Goal: Information Seeking & Learning: Check status

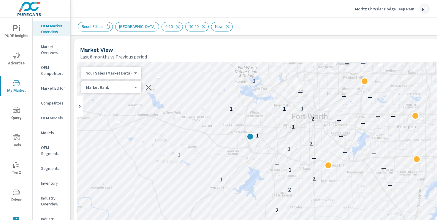
scroll to position [0, 8]
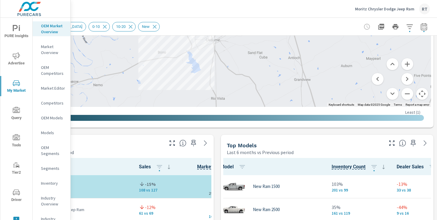
click at [363, 7] on p "Moritz Chrysler Dodge Jeep Ram" at bounding box center [384, 8] width 59 height 5
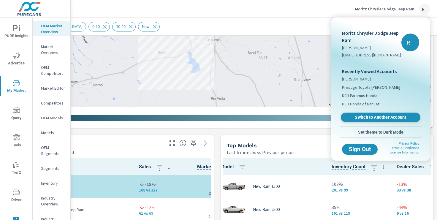
click at [359, 117] on span "Switch to Another Account" at bounding box center [380, 118] width 73 height 6
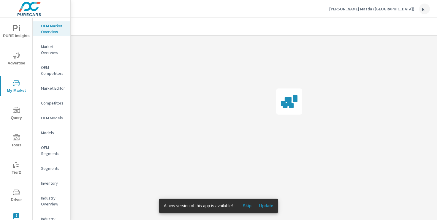
click at [247, 205] on span "Skip" at bounding box center [247, 205] width 14 height 5
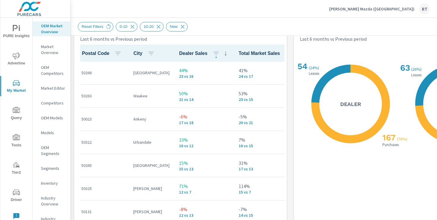
scroll to position [715, 0]
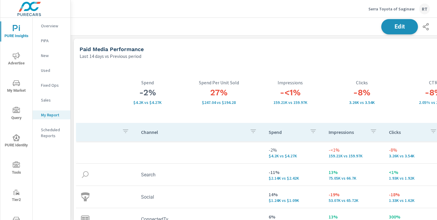
scroll to position [960, 440]
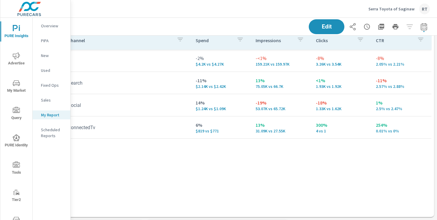
click at [375, 10] on p "Serra Toyota of Saginaw" at bounding box center [392, 8] width 46 height 5
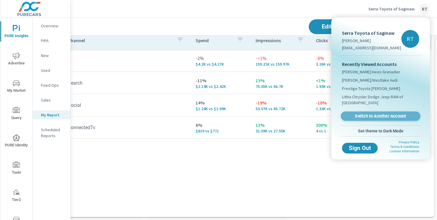
click at [360, 116] on span "Switch to Another Account" at bounding box center [380, 116] width 73 height 6
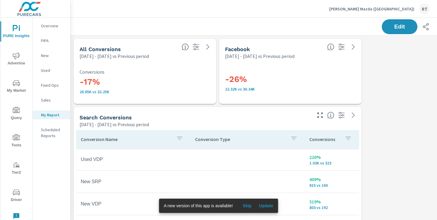
scroll to position [89, 0]
click at [250, 205] on span "Skip" at bounding box center [247, 205] width 14 height 5
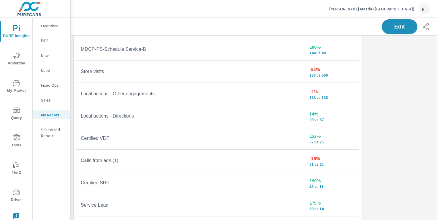
scroll to position [131, 0]
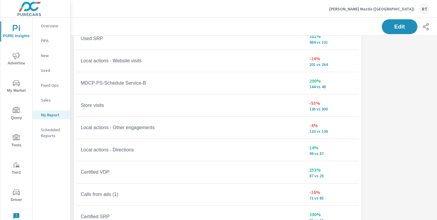
scroll to position [18, 0]
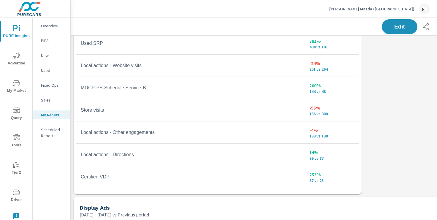
scroll to position [186, 0]
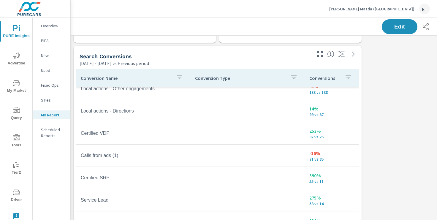
scroll to position [58, 0]
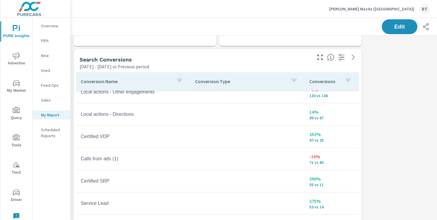
click at [342, 81] on div "Conversions" at bounding box center [331, 82] width 45 height 14
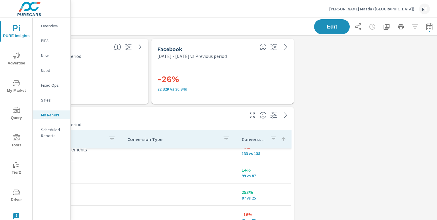
scroll to position [0, 73]
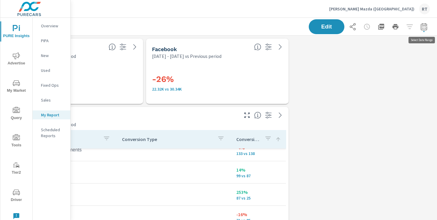
click at [425, 27] on icon "button" at bounding box center [424, 26] width 7 height 7
select select "Previous period"
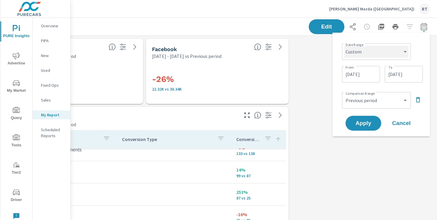
click at [384, 53] on select "Custom Yesterday Last week Last 7 days Last 14 days Last 30 days Last 45 days L…" at bounding box center [377, 52] width 64 height 12
click at [345, 46] on select "Custom Yesterday Last week Last 7 days Last 14 days Last 30 days Last 45 days L…" at bounding box center [377, 52] width 64 height 12
select select "Last 30 days"
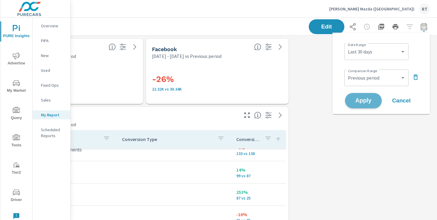
click at [361, 99] on span "Apply" at bounding box center [363, 101] width 24 height 6
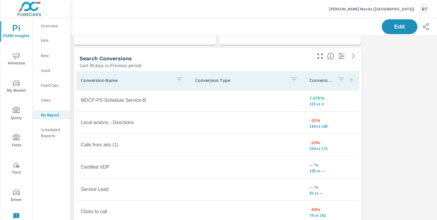
scroll to position [64, 0]
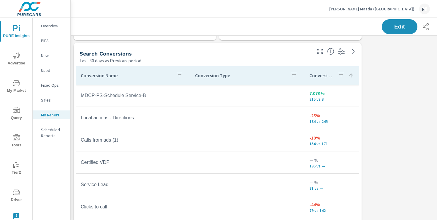
click at [350, 76] on icon at bounding box center [351, 75] width 6 height 6
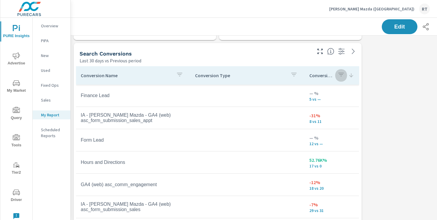
click at [336, 75] on button "button" at bounding box center [341, 76] width 12 height 14
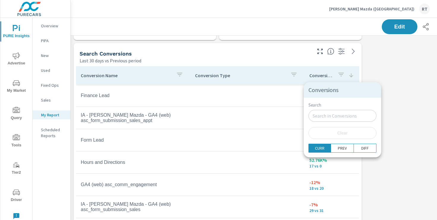
click at [350, 74] on div at bounding box center [218, 110] width 437 height 220
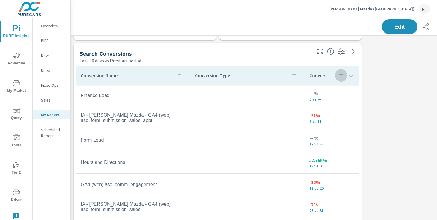
click at [341, 75] on icon "button" at bounding box center [341, 74] width 7 height 7
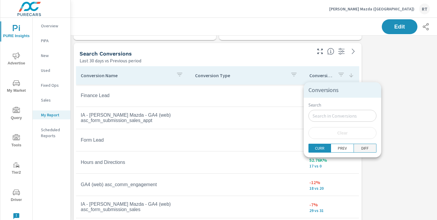
click at [361, 151] on p "DIFF" at bounding box center [364, 148] width 7 height 6
click at [388, 93] on div at bounding box center [218, 110] width 437 height 220
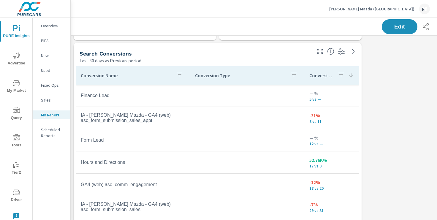
click at [351, 75] on icon at bounding box center [351, 75] width 6 height 6
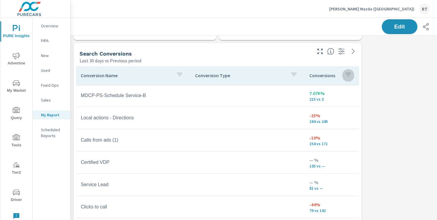
click at [351, 75] on icon "button" at bounding box center [348, 74] width 7 height 7
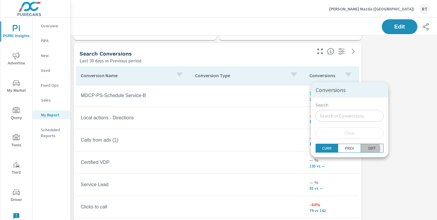
click at [369, 149] on p "DIFF" at bounding box center [372, 148] width 7 height 6
click at [374, 92] on div at bounding box center [218, 110] width 437 height 220
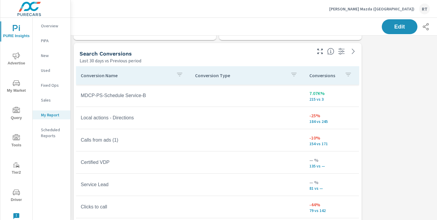
scroll to position [26, 0]
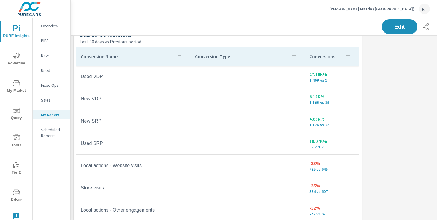
scroll to position [85, 0]
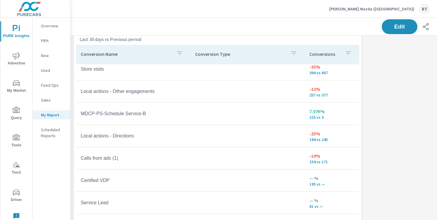
scroll to position [117, 0]
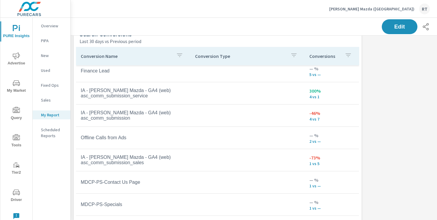
scroll to position [105, 0]
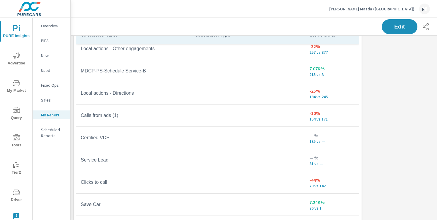
scroll to position [139, 0]
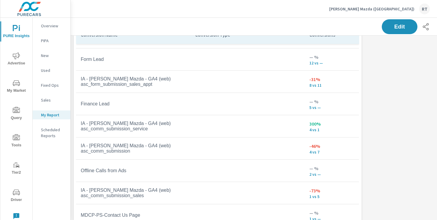
scroll to position [518, 0]
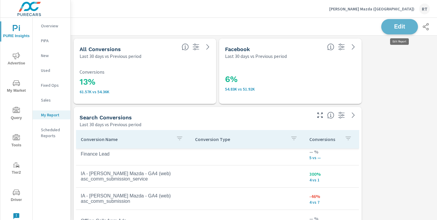
click at [397, 25] on span "Edit" at bounding box center [400, 27] width 24 height 6
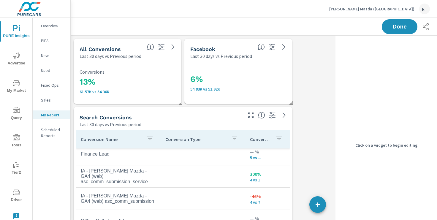
scroll to position [823, 336]
click at [229, 117] on div "Search Conversions" at bounding box center [161, 117] width 162 height 7
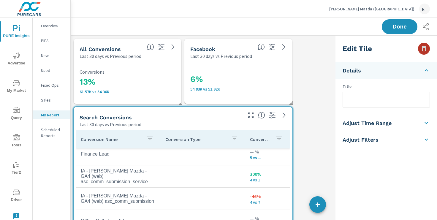
click at [425, 48] on icon "button" at bounding box center [424, 48] width 7 height 7
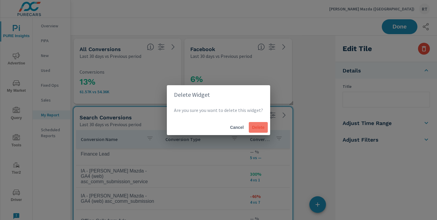
click at [253, 130] on button "Delete" at bounding box center [258, 127] width 19 height 11
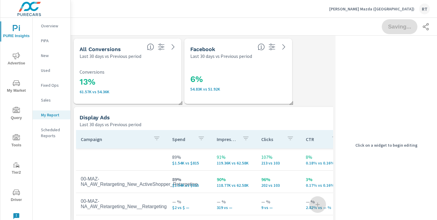
scroll to position [3, 3]
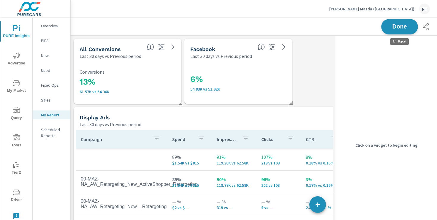
click at [406, 26] on span "Done" at bounding box center [400, 27] width 24 height 6
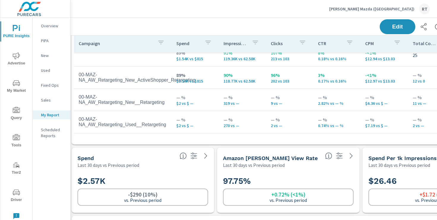
scroll to position [0, 0]
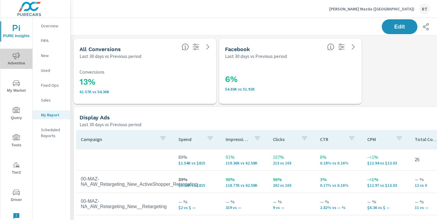
click at [16, 56] on icon "nav menu" at bounding box center [16, 55] width 7 height 7
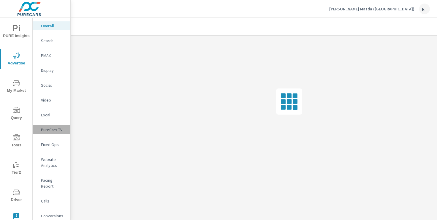
click at [49, 129] on p "PureCars TV" at bounding box center [53, 130] width 25 height 6
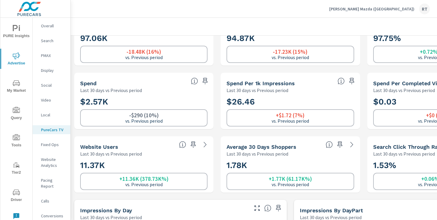
scroll to position [61, 0]
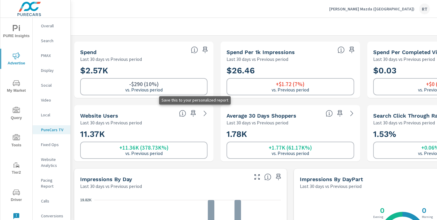
click at [192, 113] on icon "button" at bounding box center [193, 113] width 5 height 7
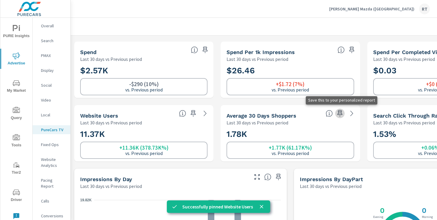
click at [341, 113] on icon "button" at bounding box center [339, 113] width 5 height 7
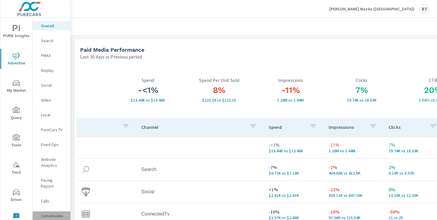
click at [49, 213] on p "Conversions" at bounding box center [53, 216] width 25 height 6
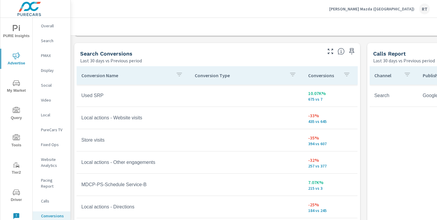
scroll to position [320, 0]
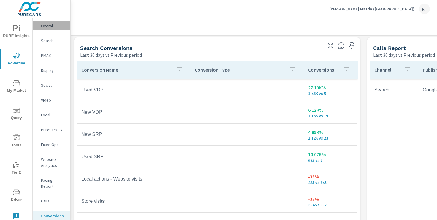
click at [48, 27] on p "Overall" at bounding box center [53, 26] width 25 height 6
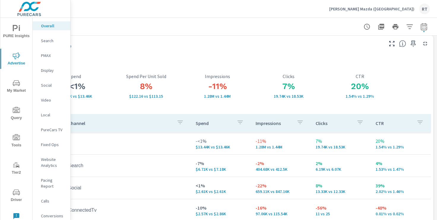
scroll to position [0, 73]
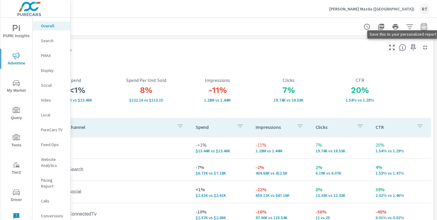
click at [412, 46] on icon "button" at bounding box center [413, 47] width 5 height 7
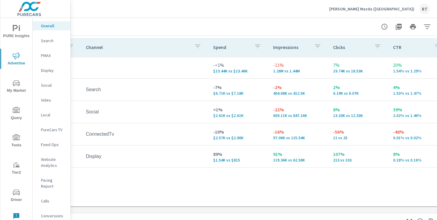
scroll to position [80, 73]
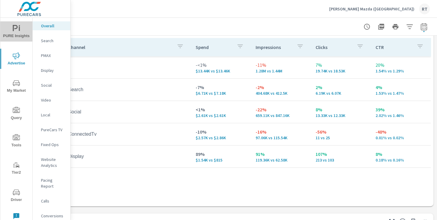
click at [17, 31] on icon "nav menu" at bounding box center [16, 28] width 7 height 7
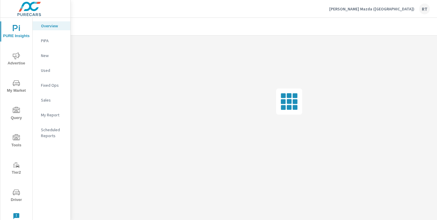
click at [51, 115] on p "My Report" at bounding box center [53, 115] width 25 height 6
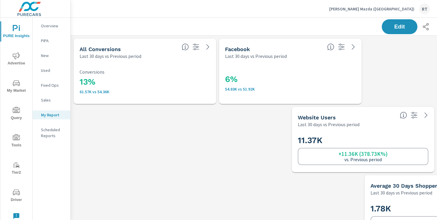
scroll to position [960, 440]
click at [45, 23] on p "Overview" at bounding box center [53, 26] width 25 height 6
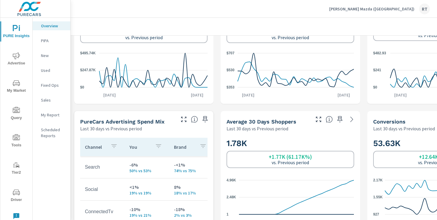
scroll to position [190, 0]
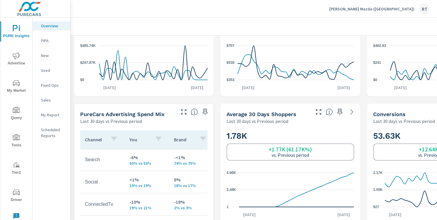
click at [48, 116] on p "My Report" at bounding box center [53, 115] width 25 height 6
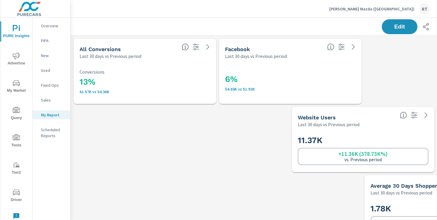
scroll to position [960, 440]
click at [391, 24] on span "Edit" at bounding box center [400, 27] width 24 height 6
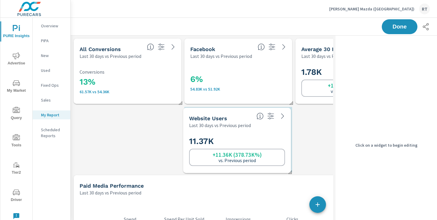
scroll to position [3, 3]
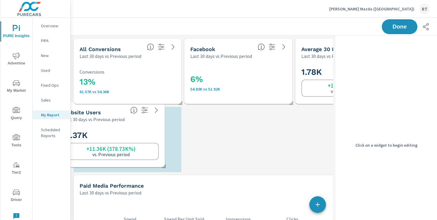
drag, startPoint x: 296, startPoint y: 114, endPoint x: 127, endPoint y: 110, distance: 169.0
click at [126, 110] on div "Website Users" at bounding box center [94, 112] width 63 height 7
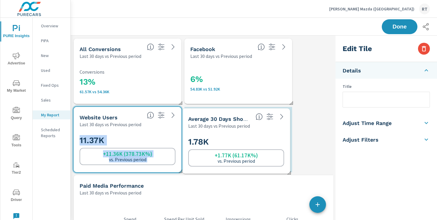
drag, startPoint x: 312, startPoint y: 42, endPoint x: 197, endPoint y: 103, distance: 129.9
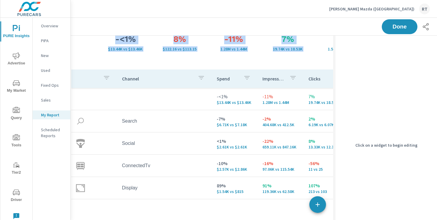
scroll to position [0, 0]
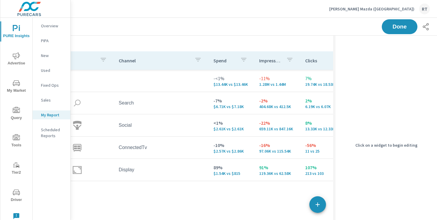
drag, startPoint x: 303, startPoint y: 105, endPoint x: 298, endPoint y: -6, distance: 110.9
click at [298, 0] on html "PURE Insights Advertise My Market Query Tools Tier2 Driver Leave Feedback Overv…" at bounding box center [218, 110] width 437 height 220
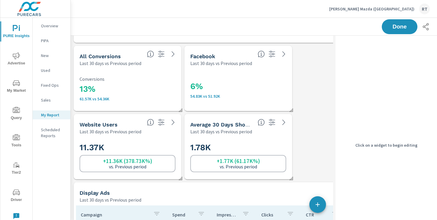
scroll to position [268, 0]
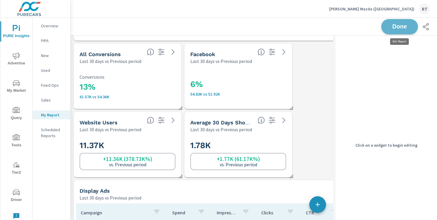
click at [391, 26] on span "Done" at bounding box center [400, 27] width 24 height 6
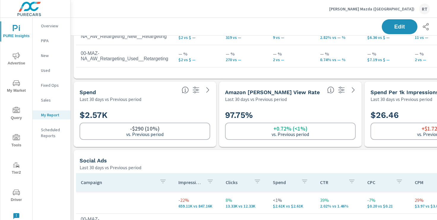
scroll to position [504, 0]
click at [396, 29] on span "Edit" at bounding box center [400, 27] width 24 height 6
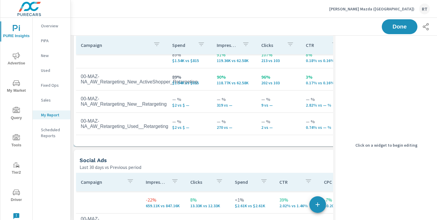
drag, startPoint x: 275, startPoint y: 73, endPoint x: 275, endPoint y: 141, distance: 68.0
click at [275, 141] on div "Campaign Spend Impressions Clicks CTR CPM Total Conversions Spend Per Conversio…" at bounding box center [238, 90] width 325 height 108
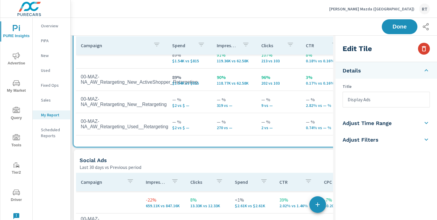
click at [424, 47] on icon "button" at bounding box center [424, 48] width 4 height 5
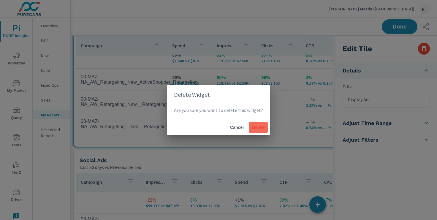
click at [260, 128] on span "Delete" at bounding box center [258, 127] width 14 height 5
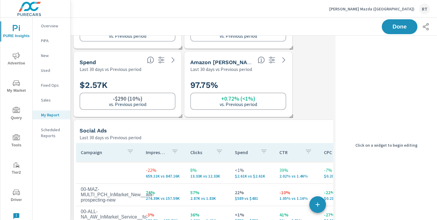
scroll to position [396, 0]
click at [388, 27] on span "Done" at bounding box center [400, 27] width 24 height 6
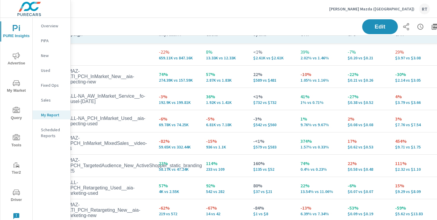
scroll to position [515, 73]
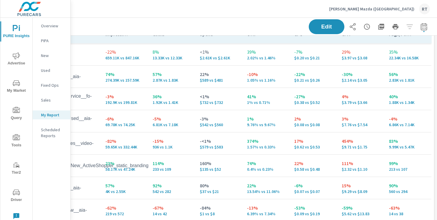
click at [424, 26] on icon "button" at bounding box center [424, 26] width 7 height 7
select select "Last 30 days"
select select "Previous period"
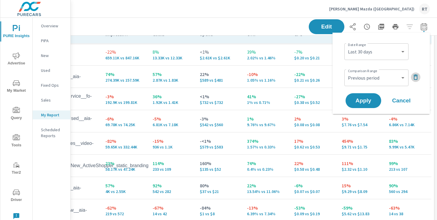
click at [416, 76] on icon "button" at bounding box center [415, 77] width 7 height 7
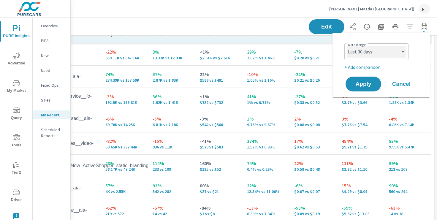
click at [393, 52] on select "Custom Yesterday Last week Last 7 days Last 14 days Last 30 days Last 45 days L…" at bounding box center [376, 52] width 59 height 12
click at [347, 46] on select "Custom Yesterday Last week Last 7 days Last 14 days Last 30 days Last 45 days L…" at bounding box center [376, 52] width 59 height 12
select select "Month to date"
click at [364, 88] on button "Apply" at bounding box center [363, 83] width 37 height 15
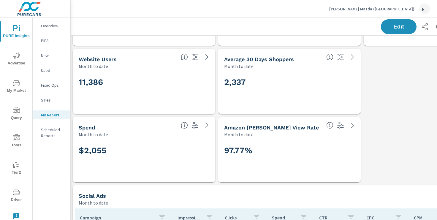
scroll to position [330, 1]
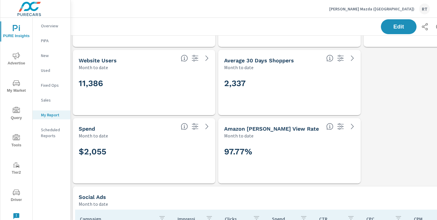
click at [392, 11] on p "Ramsey Mazda (IA)" at bounding box center [371, 8] width 85 height 5
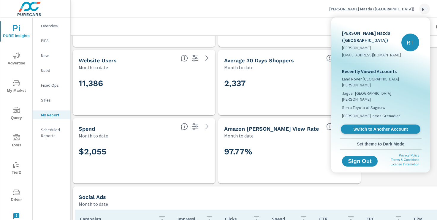
click at [362, 127] on span "Switch to Another Account" at bounding box center [380, 130] width 73 height 6
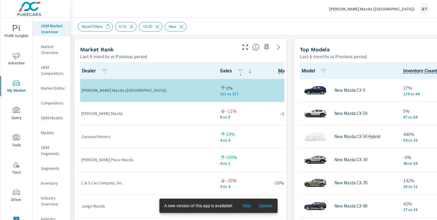
scroll to position [383, 0]
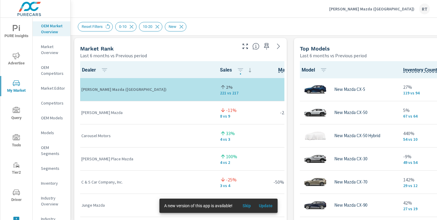
click at [247, 206] on span "Skip" at bounding box center [247, 205] width 14 height 5
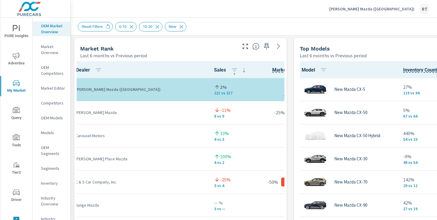
scroll to position [0, 0]
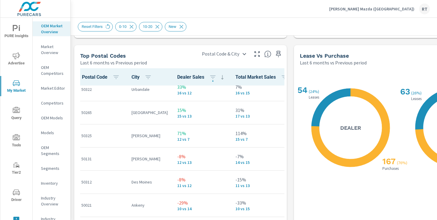
scroll to position [65, 0]
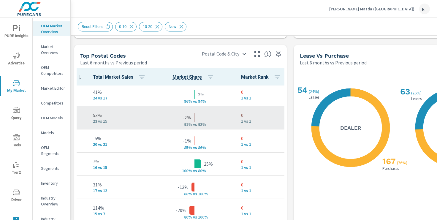
scroll to position [0, 143]
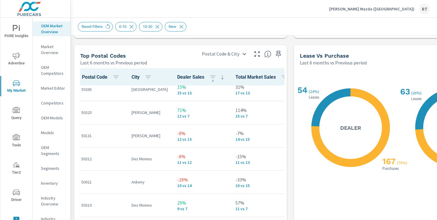
scroll to position [102, 0]
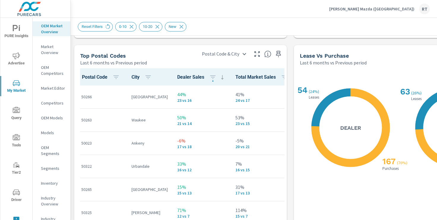
click at [53, 117] on p "OEM Models" at bounding box center [53, 118] width 25 height 6
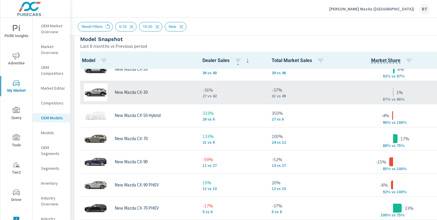
scroll to position [36, 0]
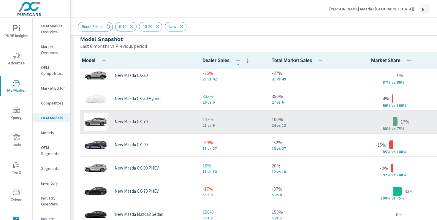
scroll to position [61, 0]
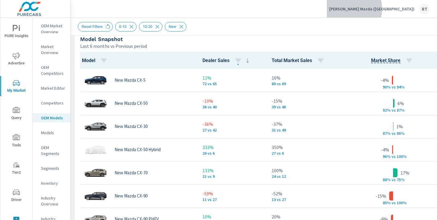
click at [396, 9] on p "Ramsey Mazda (IA)" at bounding box center [371, 8] width 85 height 5
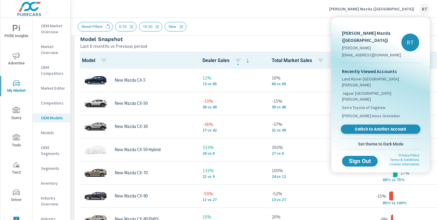
click at [366, 127] on span "Switch to Another Account" at bounding box center [380, 130] width 73 height 6
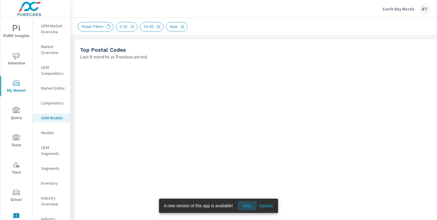
click at [248, 204] on span "Skip" at bounding box center [247, 205] width 14 height 5
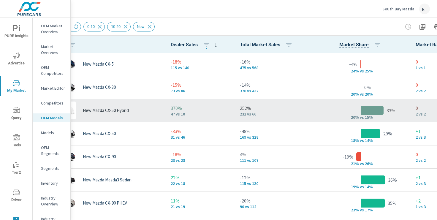
scroll to position [408, 0]
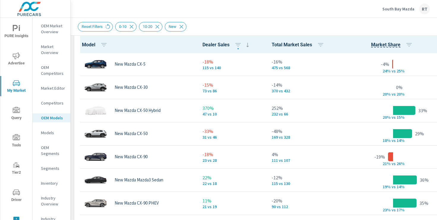
click at [48, 29] on p "OEM Market Overview" at bounding box center [53, 29] width 25 height 12
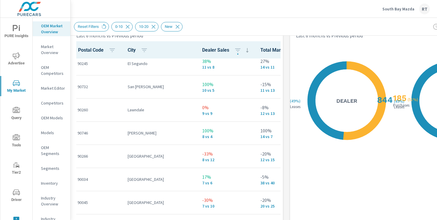
scroll to position [219, 0]
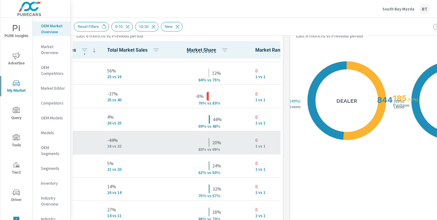
scroll to position [19, 153]
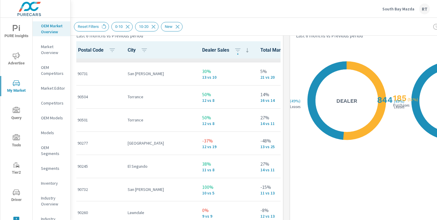
scroll to position [113, 0]
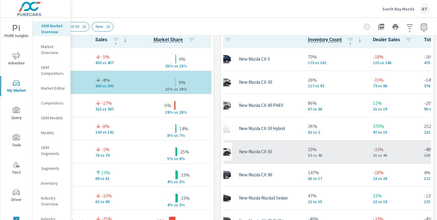
scroll to position [0, 21]
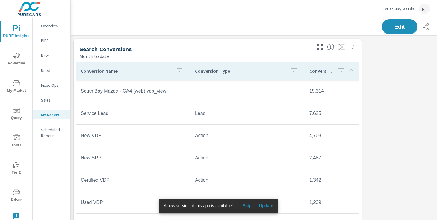
scroll to position [45, 0]
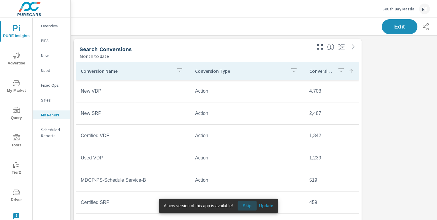
click at [250, 205] on span "Skip" at bounding box center [247, 205] width 14 height 5
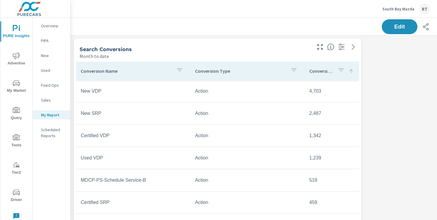
scroll to position [0, 73]
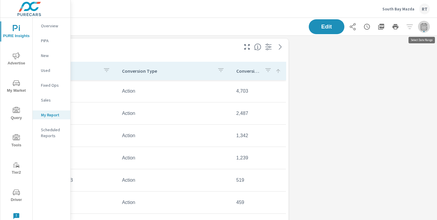
click at [424, 28] on icon "button" at bounding box center [424, 26] width 7 height 7
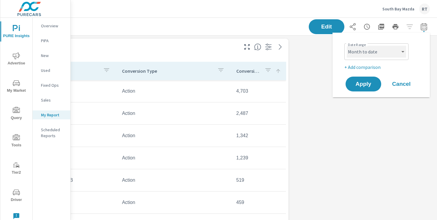
click at [396, 53] on select "Custom [DATE] Last week Last 7 days Last 14 days Last 30 days Last 45 days Last…" at bounding box center [376, 52] width 59 height 12
click at [347, 46] on select "Custom [DATE] Last week Last 7 days Last 14 days Last 30 days Last 45 days Last…" at bounding box center [376, 52] width 59 height 12
select select "Last 30 days"
click at [369, 66] on p "+ Add comparison" at bounding box center [383, 67] width 76 height 7
select select "Previous period"
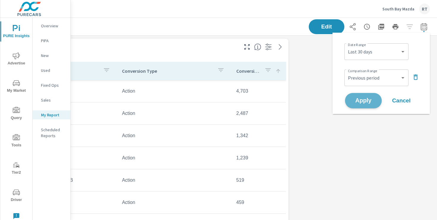
click at [358, 100] on span "Apply" at bounding box center [363, 101] width 24 height 6
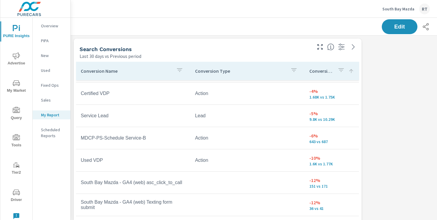
scroll to position [108, 0]
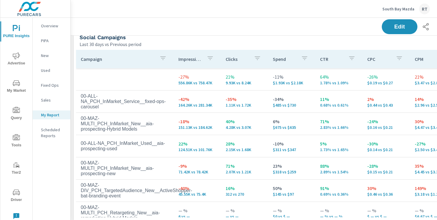
scroll to position [422, 0]
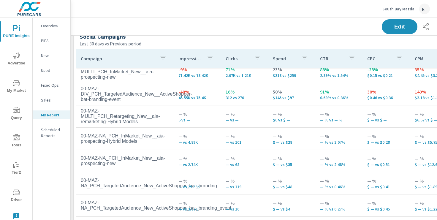
scroll to position [433, 0]
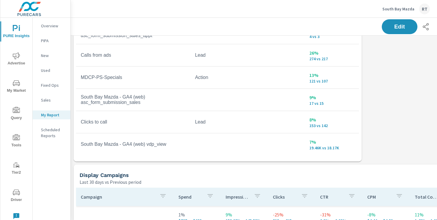
scroll to position [159, 0]
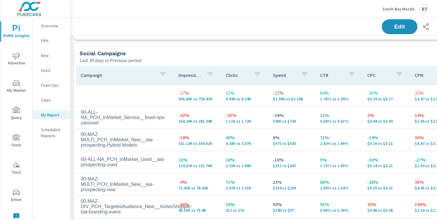
scroll to position [433, 0]
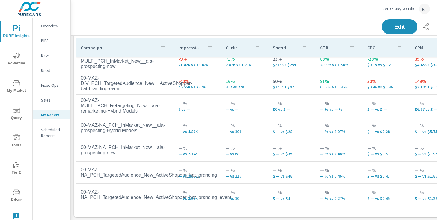
scroll to position [35, 0]
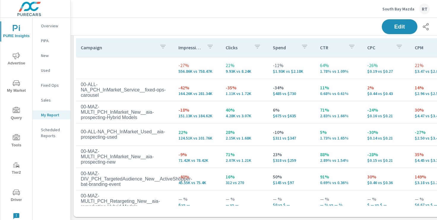
click at [19, 59] on icon "nav menu" at bounding box center [16, 55] width 7 height 7
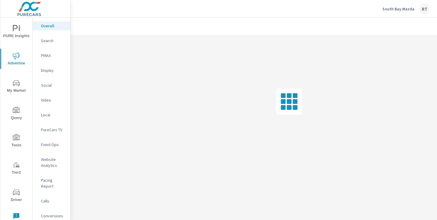
click at [47, 130] on p "PureCars TV" at bounding box center [53, 130] width 25 height 6
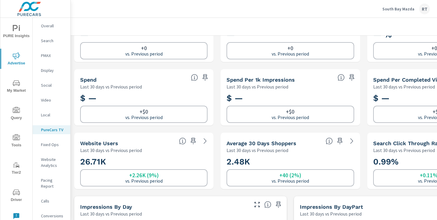
scroll to position [63, 0]
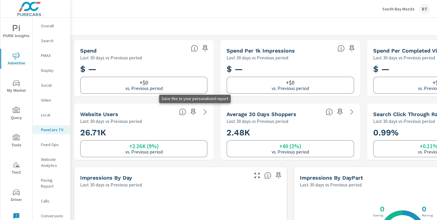
click at [194, 110] on icon "button" at bounding box center [193, 112] width 5 height 7
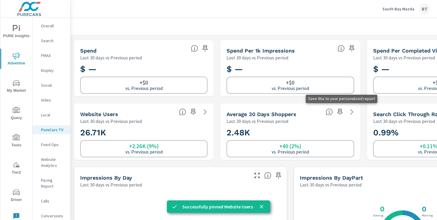
click at [339, 110] on icon "button" at bounding box center [339, 111] width 7 height 7
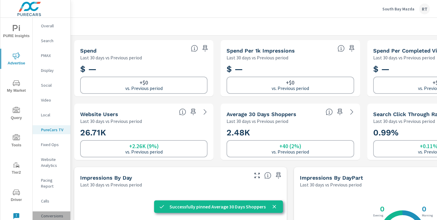
click at [49, 213] on p "Conversions" at bounding box center [53, 216] width 25 height 6
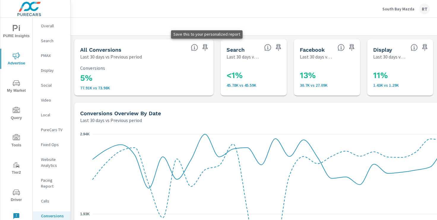
click at [205, 47] on icon "button" at bounding box center [205, 47] width 7 height 7
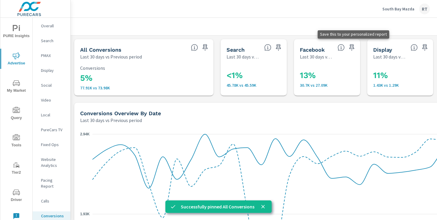
click at [352, 45] on icon "button" at bounding box center [351, 47] width 5 height 7
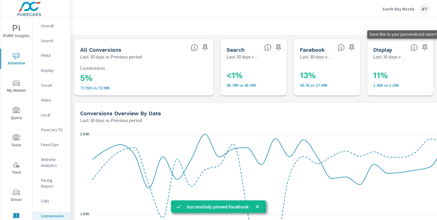
click at [425, 45] on icon "button" at bounding box center [425, 47] width 5 height 7
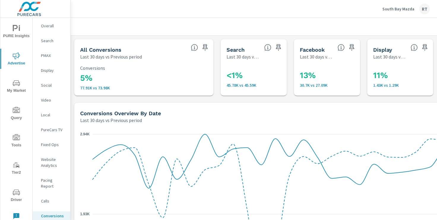
click at [45, 55] on p "PMAX" at bounding box center [53, 56] width 25 height 6
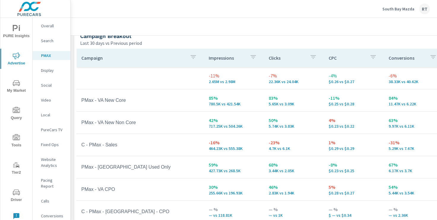
scroll to position [67, 0]
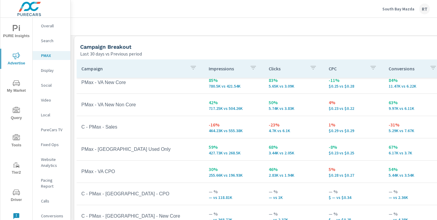
scroll to position [133, 0]
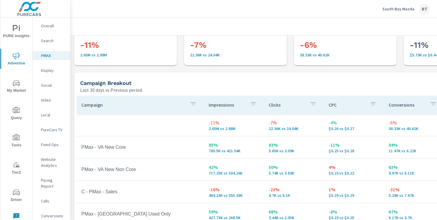
scroll to position [28, 0]
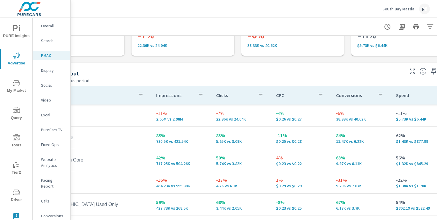
scroll to position [37, 53]
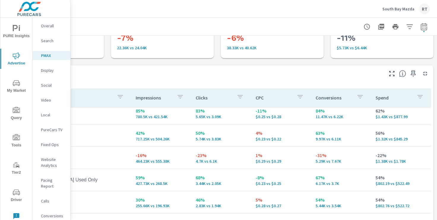
scroll to position [27, 0]
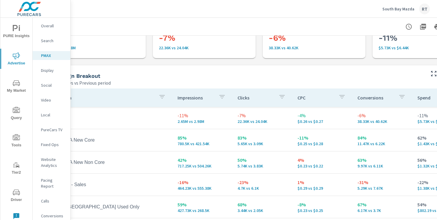
scroll to position [37, 0]
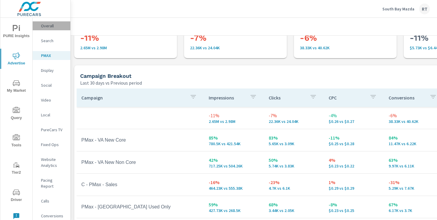
click at [48, 26] on p "Overall" at bounding box center [53, 26] width 25 height 6
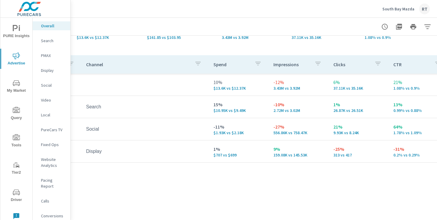
scroll to position [63, 73]
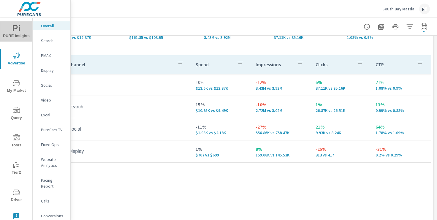
click at [13, 29] on icon "nav menu" at bounding box center [15, 28] width 5 height 6
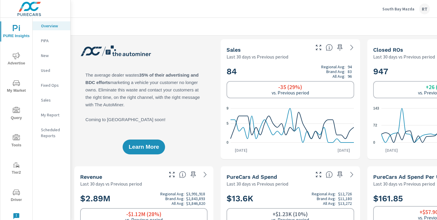
click at [45, 55] on p "New" at bounding box center [53, 56] width 25 height 6
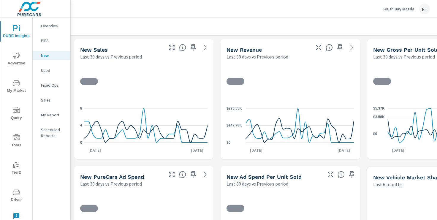
scroll to position [0, 0]
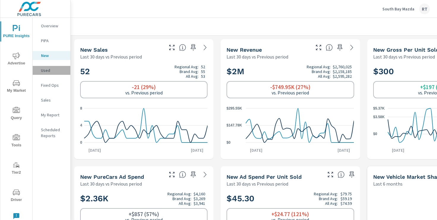
click at [47, 68] on p "Used" at bounding box center [53, 70] width 25 height 6
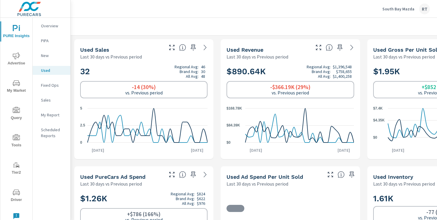
scroll to position [0, 0]
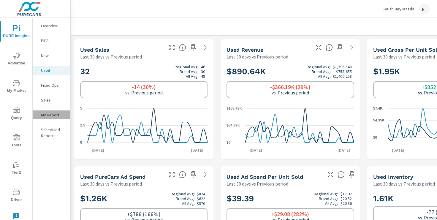
click at [46, 115] on p "My Report" at bounding box center [53, 115] width 25 height 6
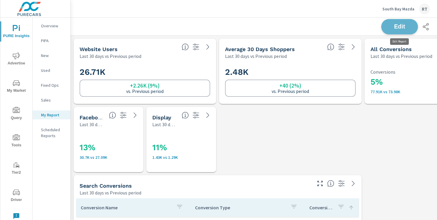
click at [396, 26] on span "Edit" at bounding box center [400, 27] width 24 height 6
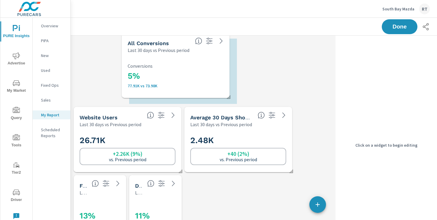
scroll to position [810, 336]
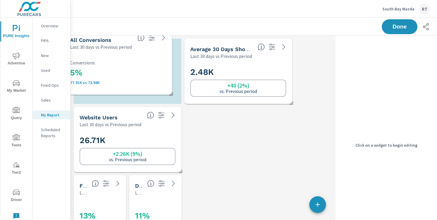
drag, startPoint x: 329, startPoint y: 64, endPoint x: 105, endPoint y: 61, distance: 224.8
click at [105, 61] on div "5% 77.91K vs 73.98K Conversions" at bounding box center [118, 73] width 103 height 40
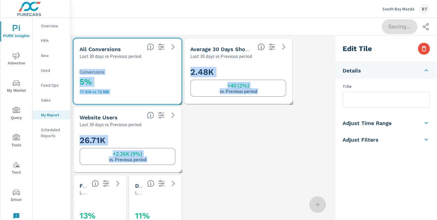
scroll to position [3, 3]
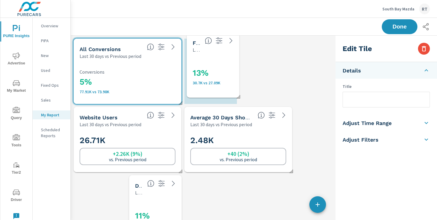
drag, startPoint x: 105, startPoint y: 202, endPoint x: 214, endPoint y: 65, distance: 175.2
click at [215, 64] on div "13% 30.7K vs 27.09K" at bounding box center [232, 75] width 78 height 33
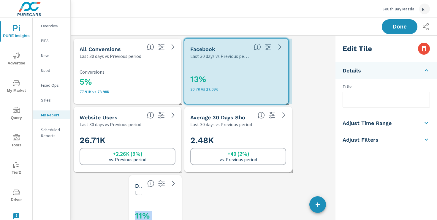
drag, startPoint x: 236, startPoint y: 103, endPoint x: 287, endPoint y: 103, distance: 51.4
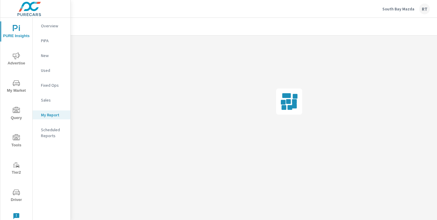
drag, startPoint x: 165, startPoint y: 203, endPoint x: 323, endPoint y: 132, distance: 173.5
click at [323, 132] on div "PURE Insights Report South Bay Mazda Report date range: Jul 26, 2025 - Aug 24, …" at bounding box center [291, 93] width 440 height 150
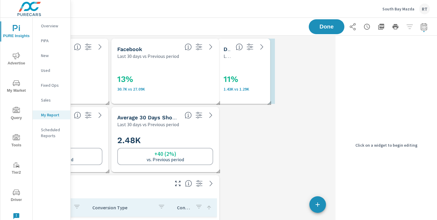
drag, startPoint x: 309, startPoint y: 71, endPoint x: 249, endPoint y: 71, distance: 60.0
click at [249, 71] on div "11% 1.43K vs 1.29K" at bounding box center [263, 81] width 78 height 33
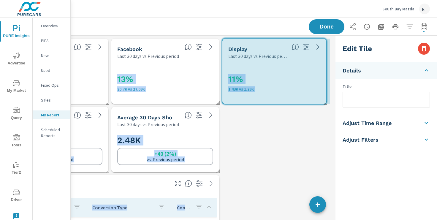
drag, startPoint x: 275, startPoint y: 103, endPoint x: 326, endPoint y: 102, distance: 50.8
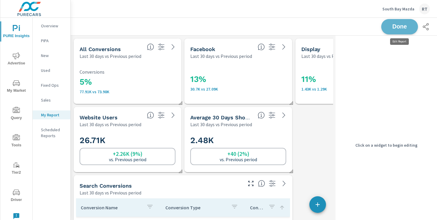
click at [396, 25] on span "Done" at bounding box center [400, 27] width 24 height 6
